Goal: Find contact information: Find contact information

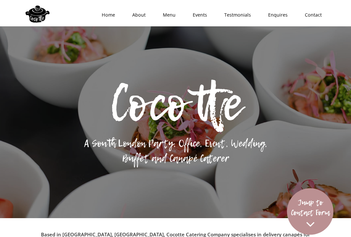
click at [169, 15] on link "Menu" at bounding box center [167, 15] width 30 height 20
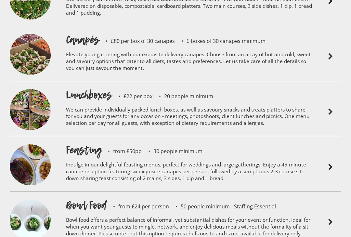
scroll to position [1498, 0]
click at [183, 157] on p "Indulge in our delightful feasting menus, perfect for weddings and large gather…" at bounding box center [189, 172] width 247 height 31
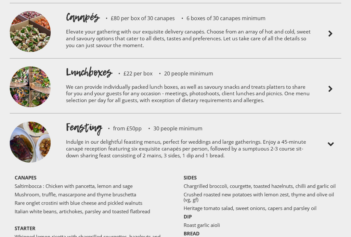
scroll to position [1520, 0]
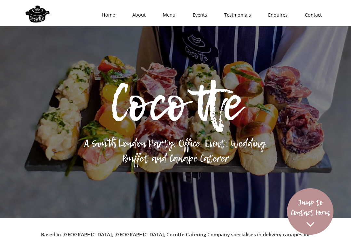
click at [176, 14] on link "Menu" at bounding box center [167, 15] width 30 height 20
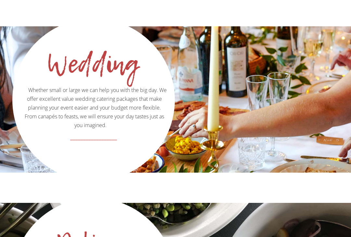
scroll to position [1024, 0]
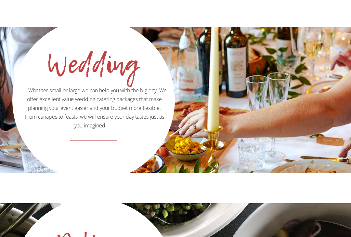
click at [137, 87] on span "Whether small or large we can help you with the big day. We offer excellent val…" at bounding box center [94, 108] width 145 height 42
click at [139, 130] on link "__________________" at bounding box center [93, 141] width 161 height 22
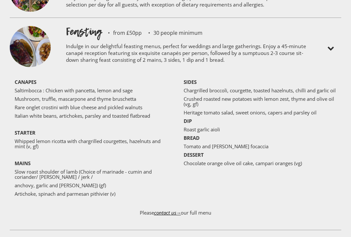
scroll to position [1616, 0]
click at [335, 24] on div at bounding box center [330, 48] width 28 height 48
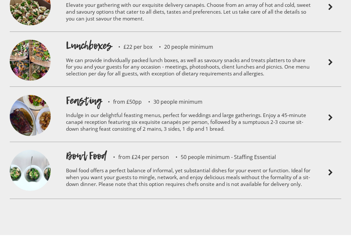
scroll to position [1547, 0]
click at [329, 114] on img at bounding box center [331, 118] width 8 height 8
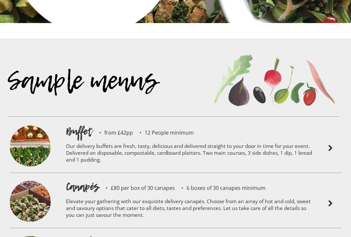
scroll to position [1347, 0]
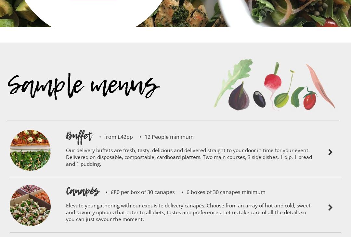
click at [330, 149] on img at bounding box center [331, 153] width 8 height 8
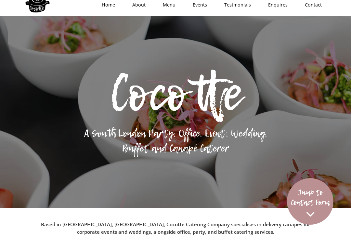
scroll to position [0, 0]
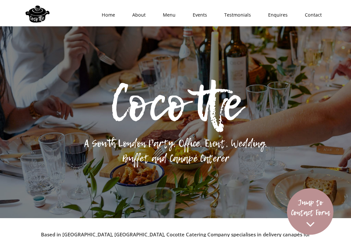
scroll to position [1024, 0]
